Goal: Information Seeking & Learning: Learn about a topic

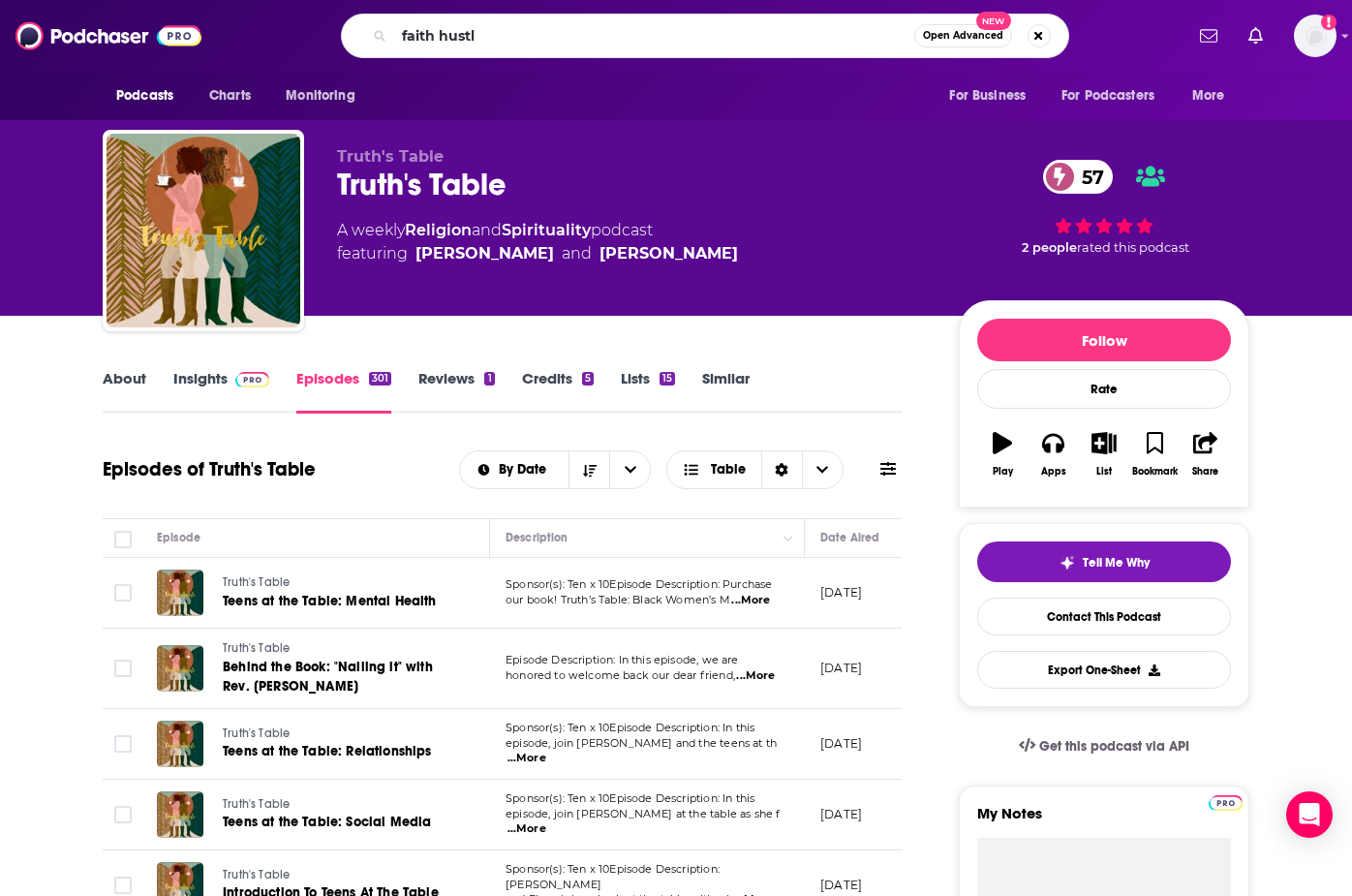
type input "faith hustle"
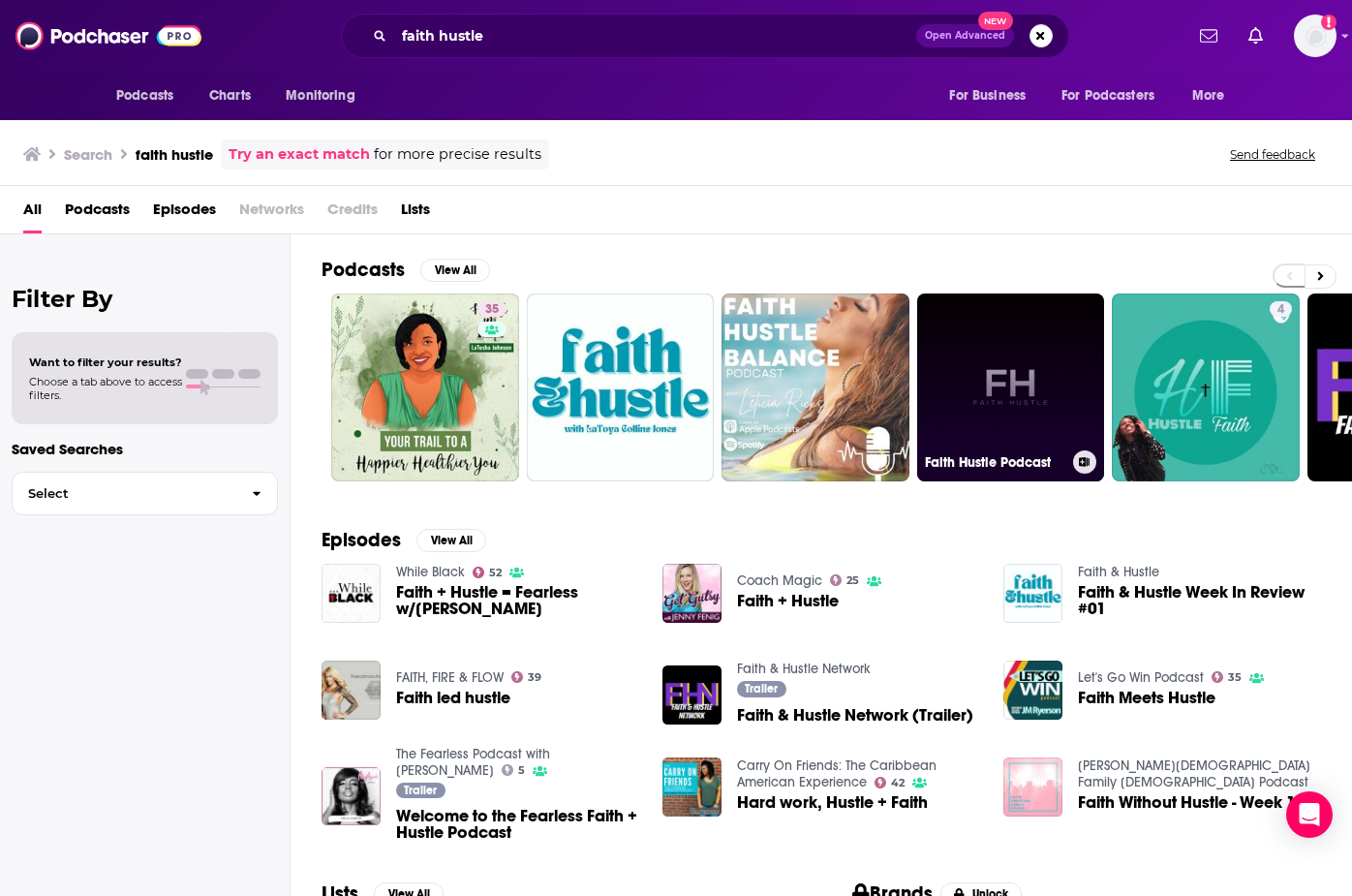
click at [1014, 459] on h3 "Faith Hustle Podcast" at bounding box center [994, 462] width 140 height 17
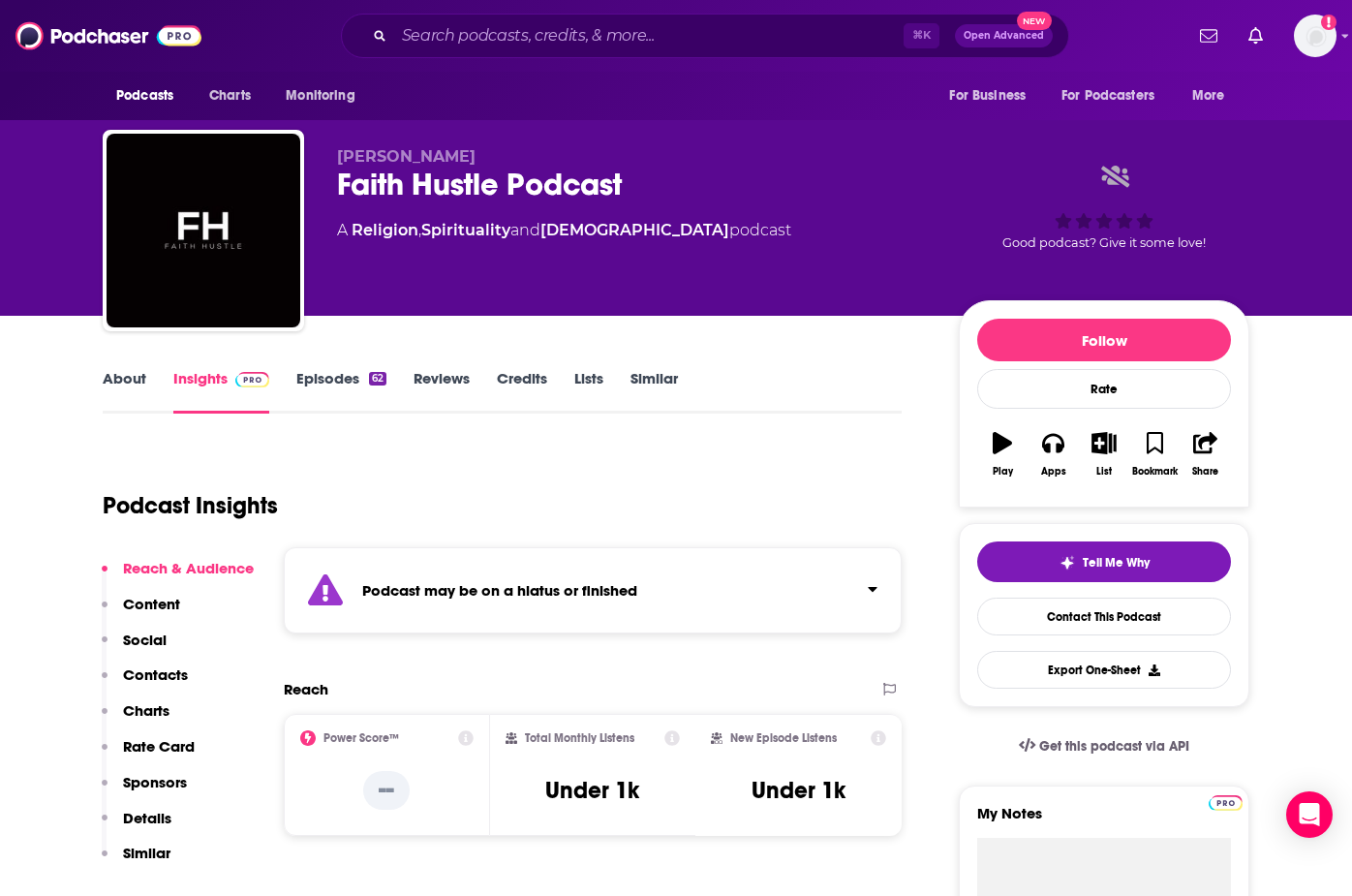
click at [123, 378] on link "About" at bounding box center [124, 392] width 44 height 45
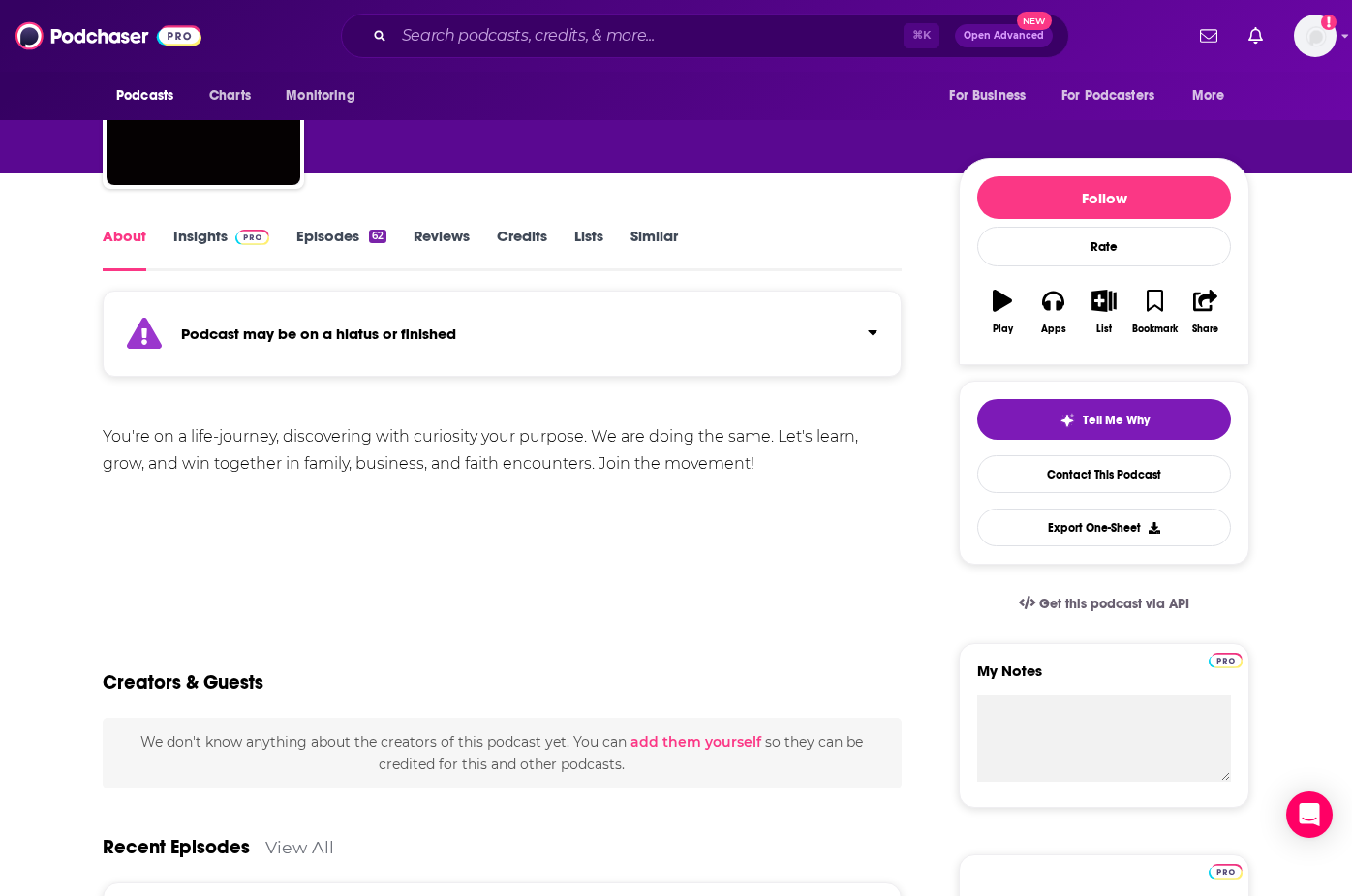
scroll to position [186, 0]
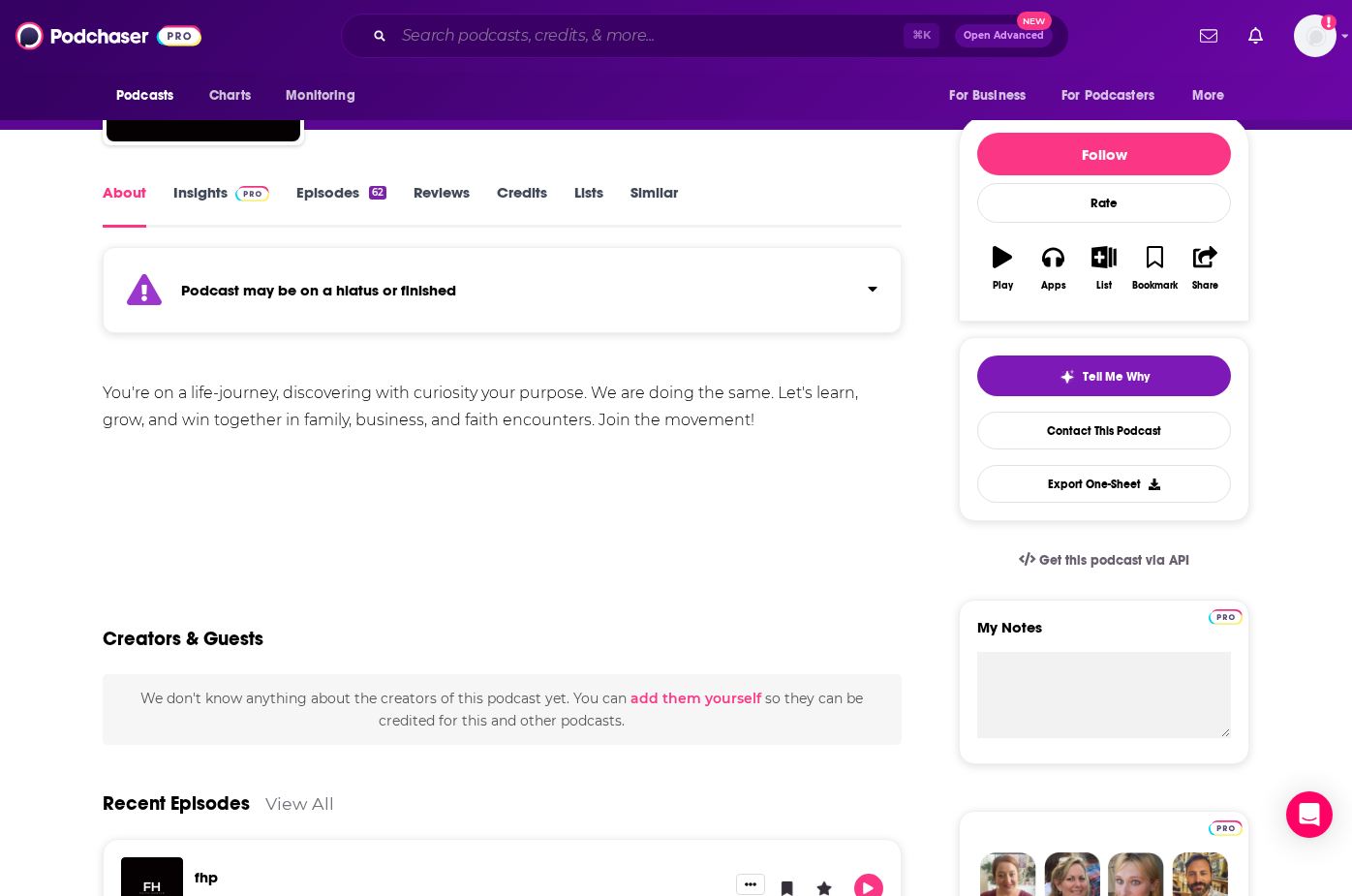
click at [578, 43] on input "Search podcasts, credits, & more..." at bounding box center [648, 36] width 509 height 31
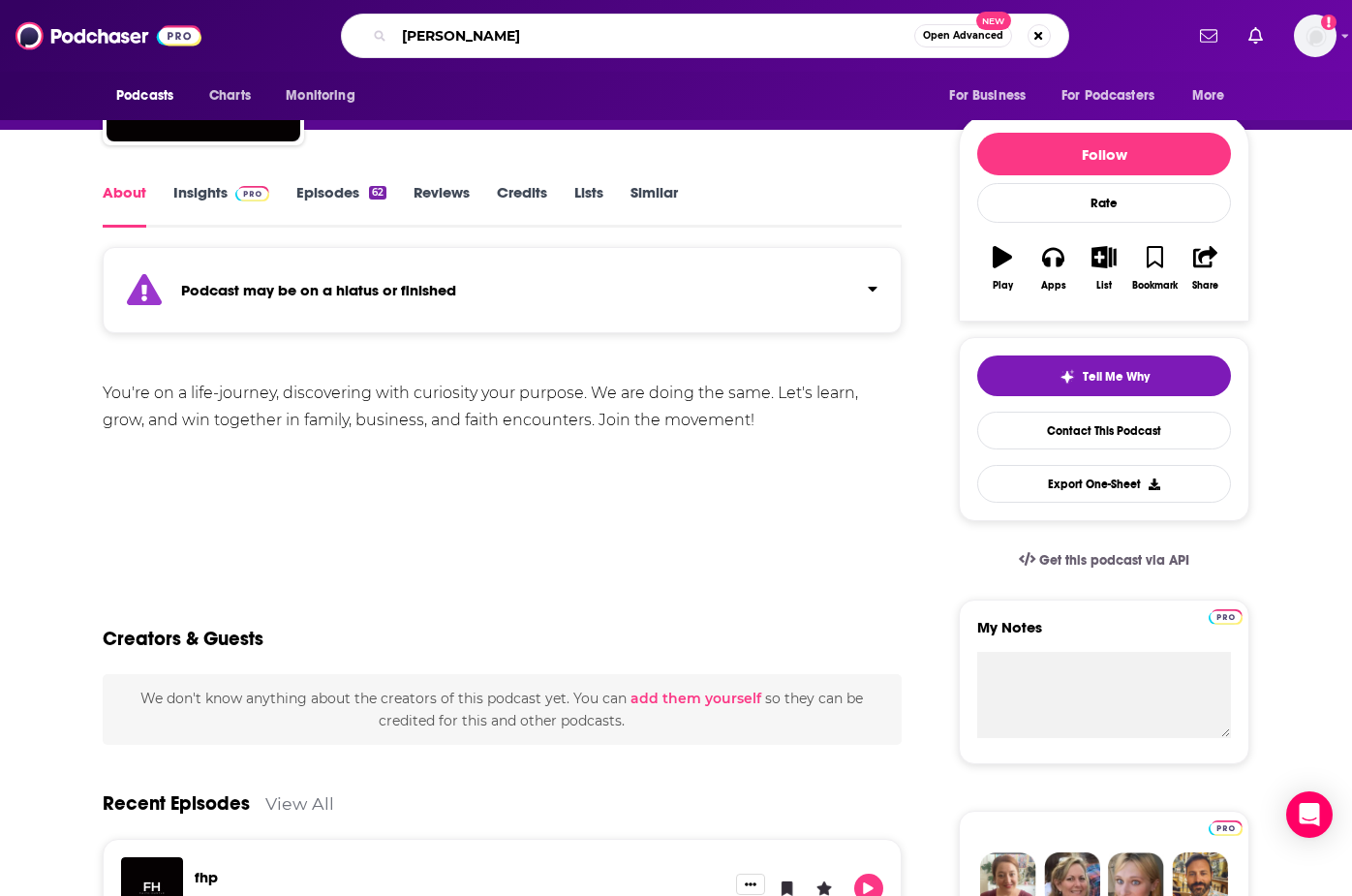
type input "faith mukwenda"
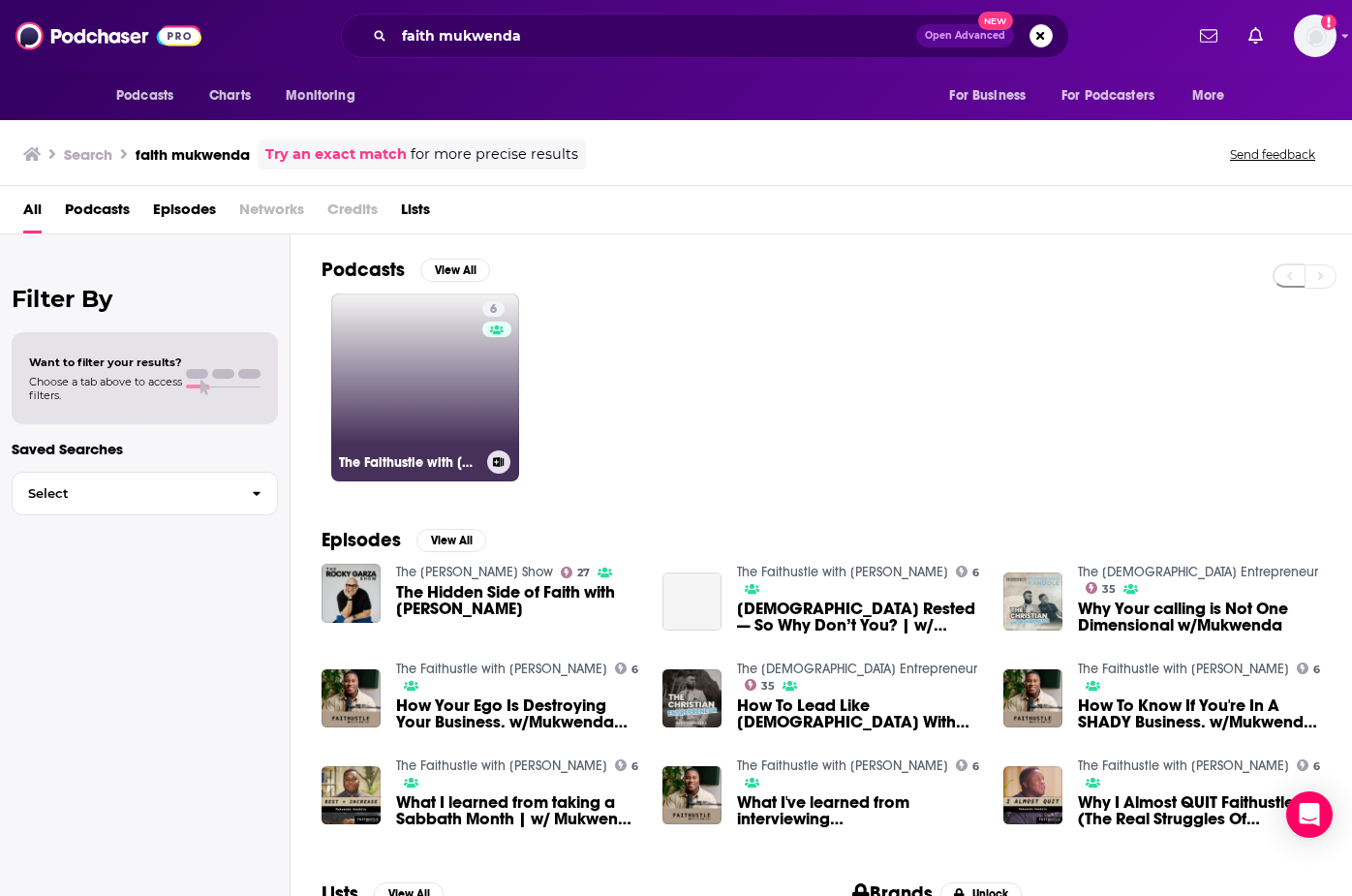
click at [418, 408] on link "6 The Faithustle with [PERSON_NAME]" at bounding box center [425, 387] width 188 height 188
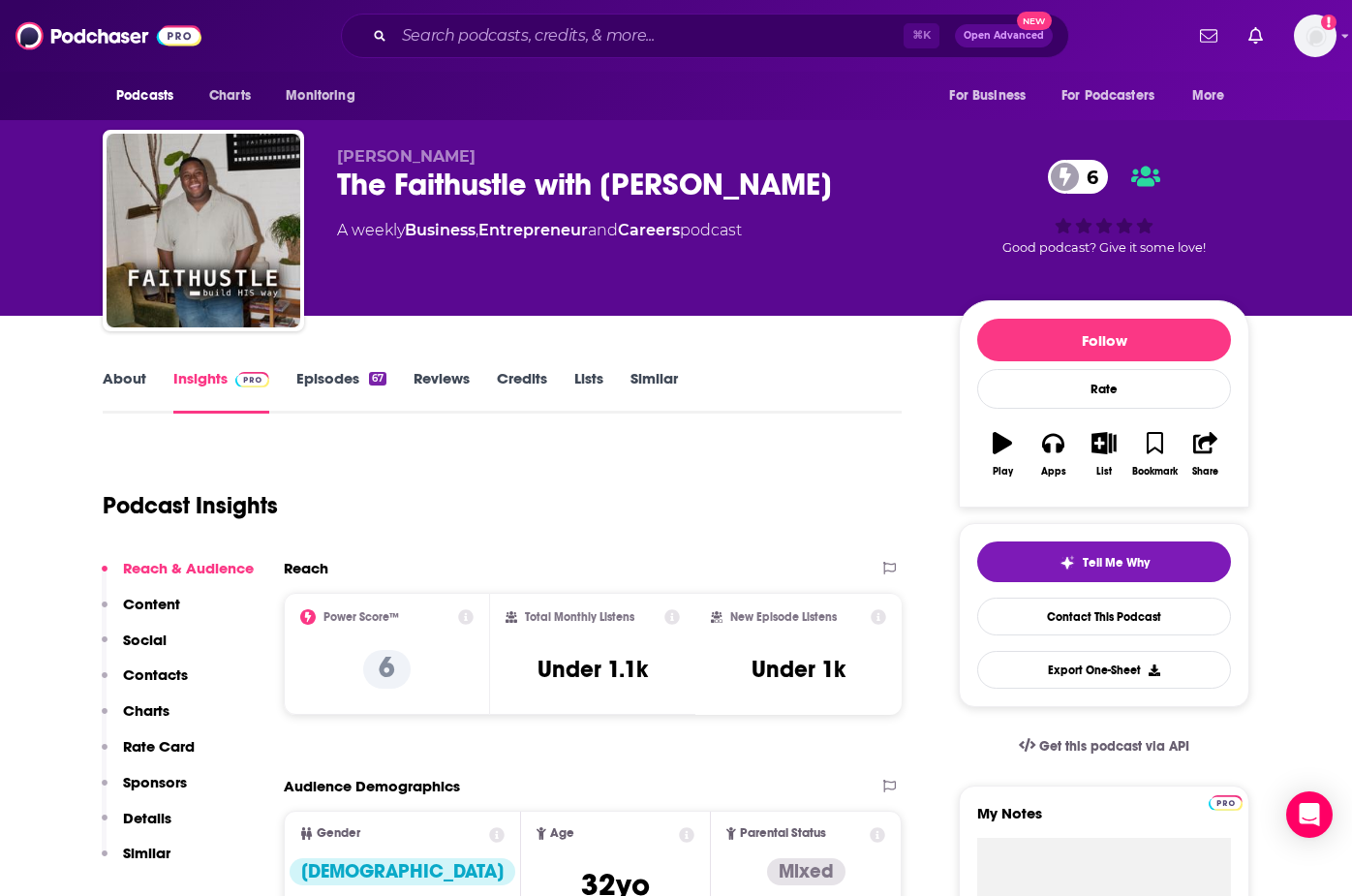
click at [304, 380] on link "Episodes 67" at bounding box center [341, 392] width 90 height 45
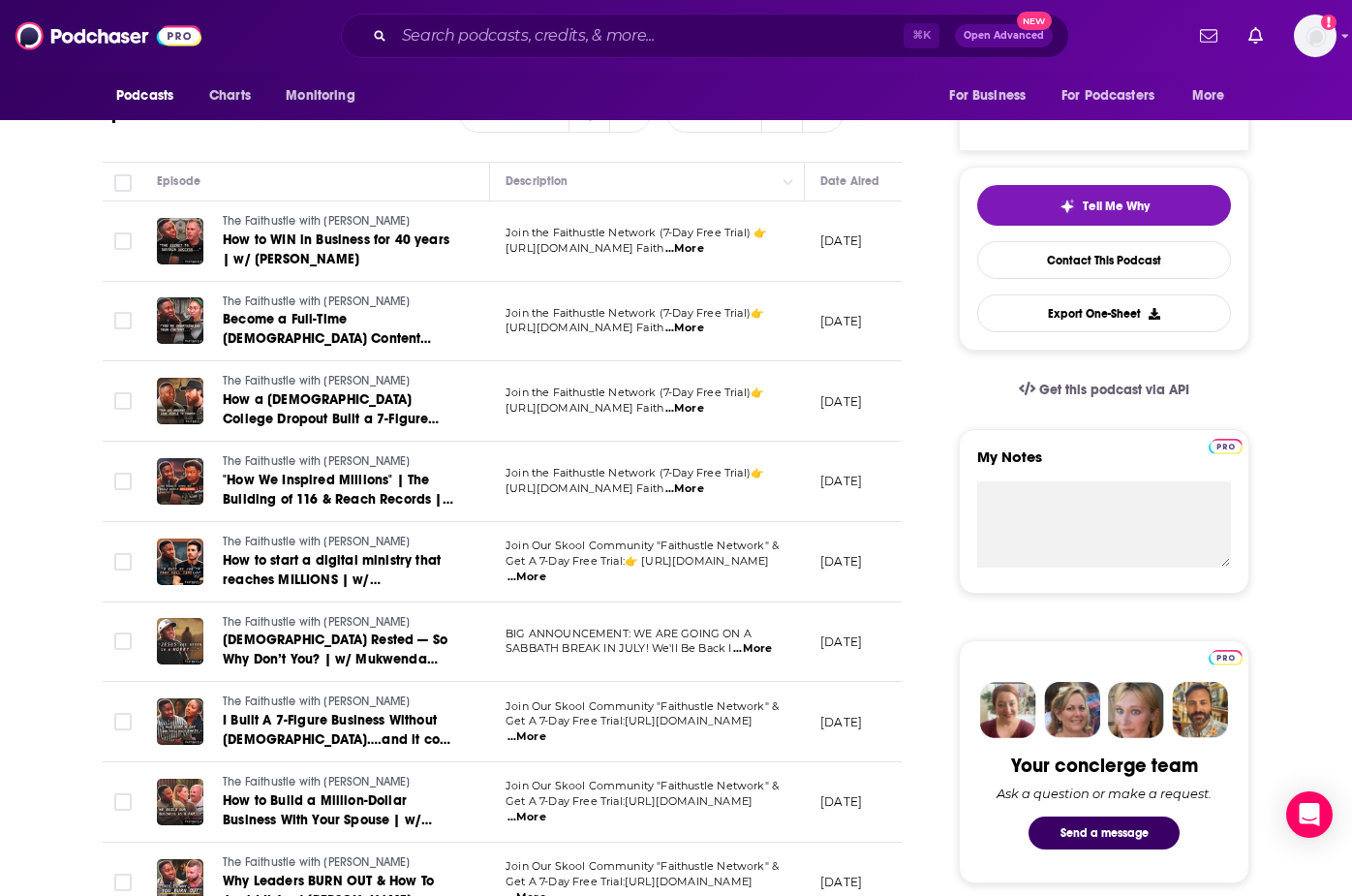
scroll to position [391, 0]
